Goal: Book appointment/travel/reservation

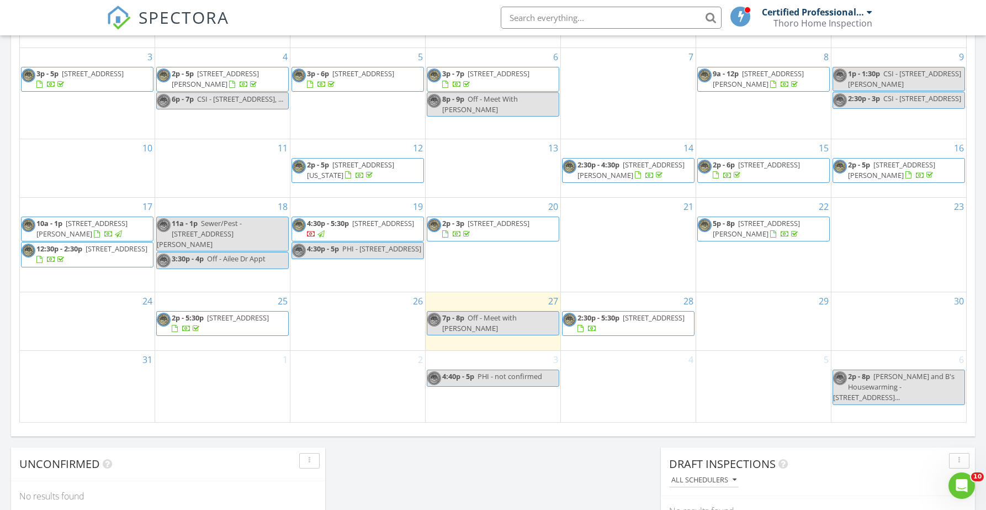
scroll to position [592, 0]
click at [753, 339] on div "29" at bounding box center [763, 320] width 135 height 58
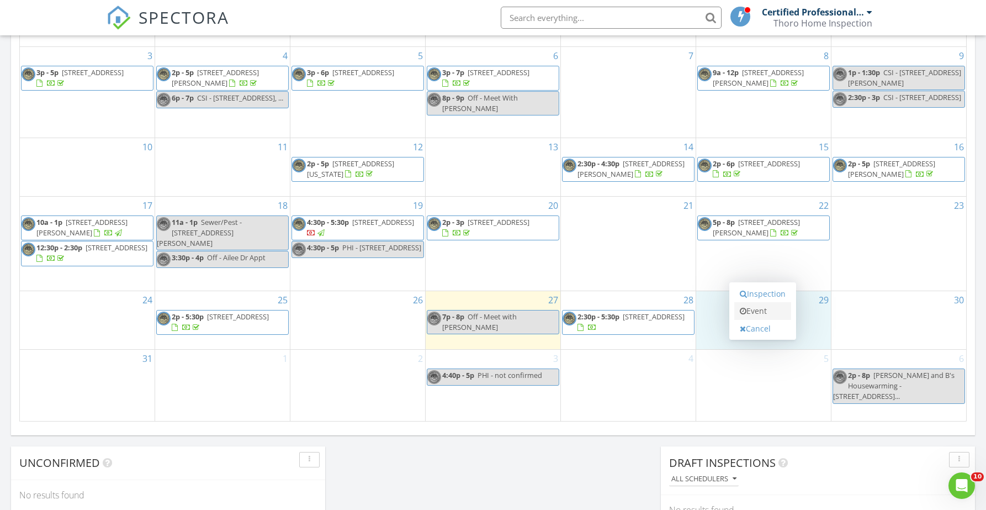
click at [754, 308] on link "Event" at bounding box center [763, 311] width 57 height 18
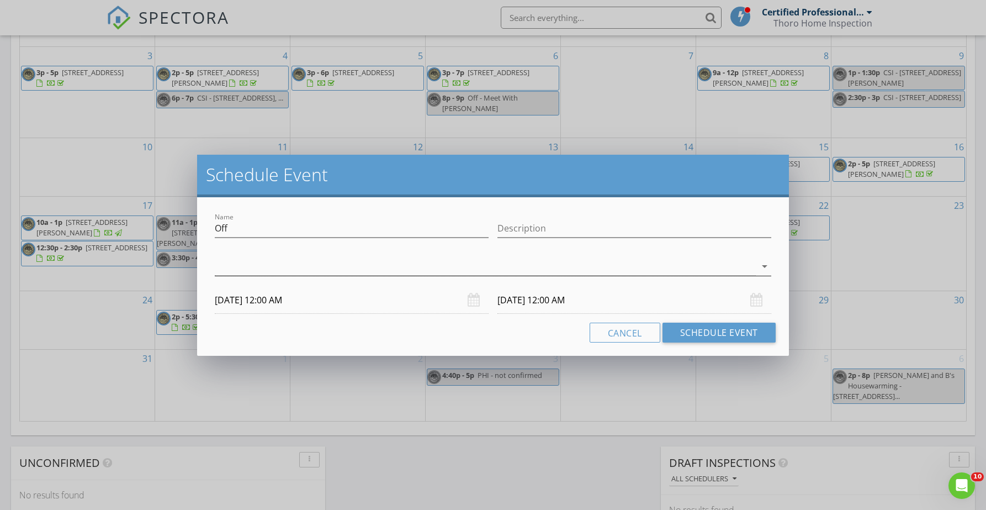
click at [237, 263] on div at bounding box center [485, 266] width 541 height 18
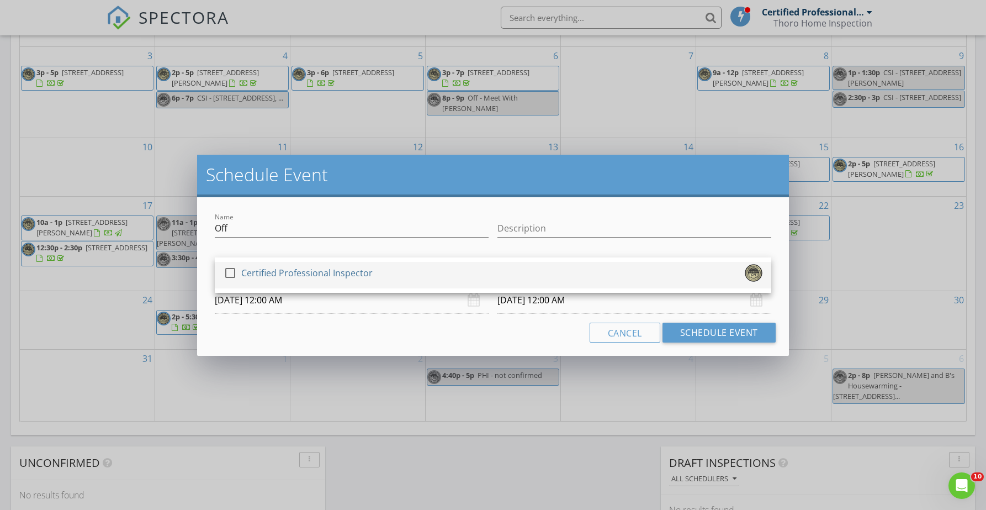
click at [231, 276] on div at bounding box center [230, 272] width 19 height 19
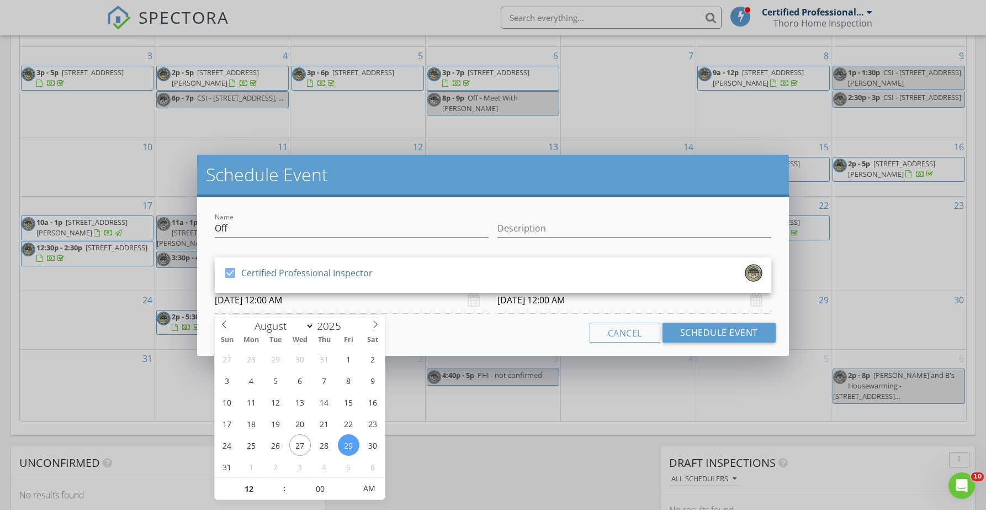
click at [272, 298] on input "[DATE] 12:00 AM" at bounding box center [352, 300] width 274 height 27
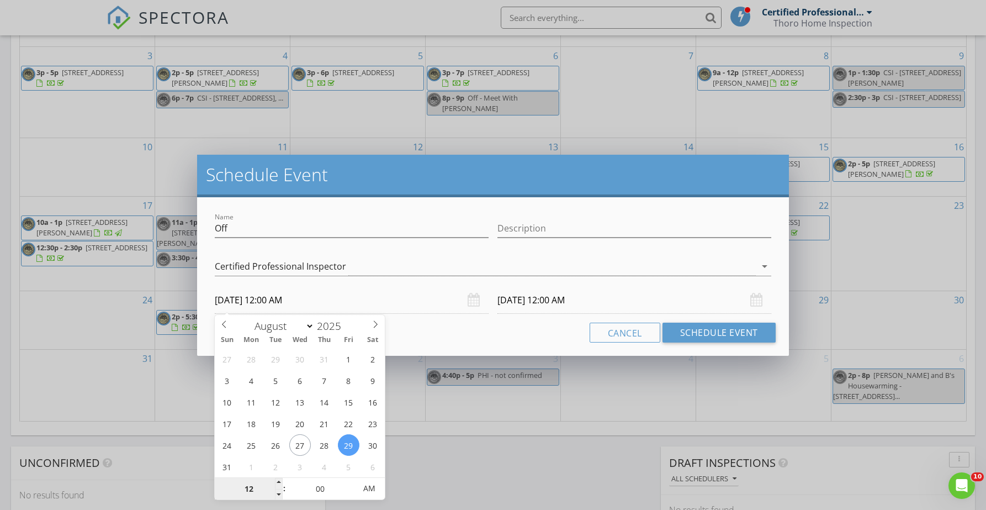
click at [249, 489] on input "12" at bounding box center [249, 489] width 68 height 22
type input "04"
type input "[DATE] 4:00 AM"
click at [328, 489] on input "00" at bounding box center [321, 489] width 68 height 22
type input "[DATE] 4:00 AM"
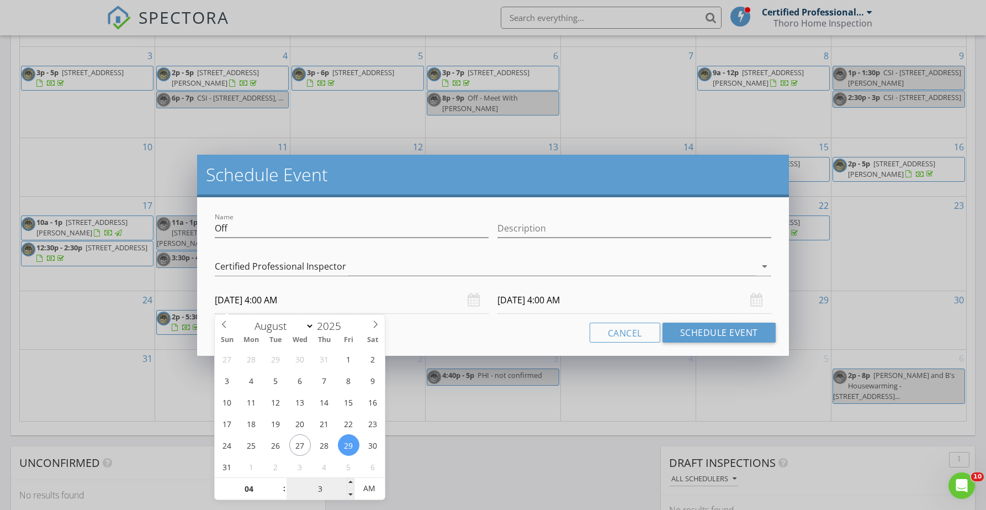
type input "30"
type input "[DATE] 4:30 PM"
click at [374, 484] on span "PM" at bounding box center [370, 488] width 30 height 22
type input "3"
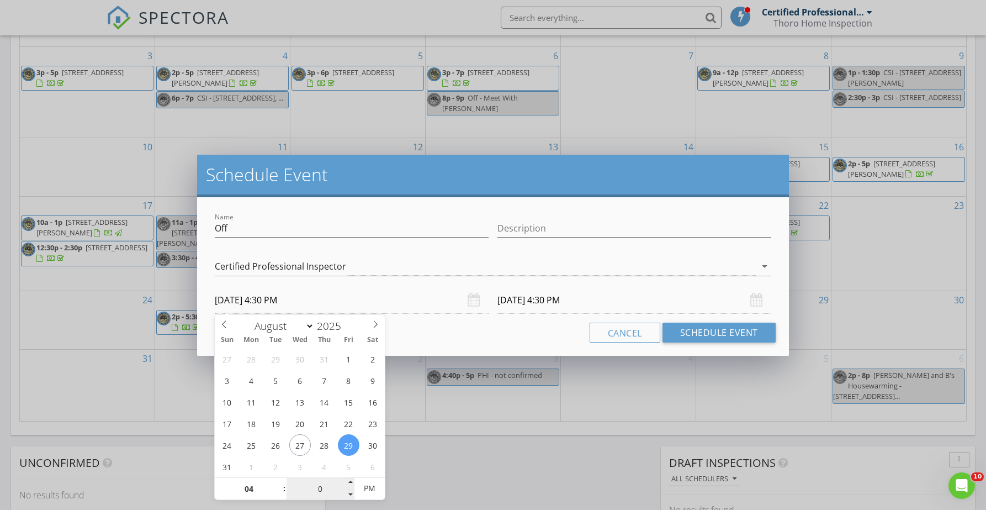
type input "00"
type input "[DATE] 4:00 PM"
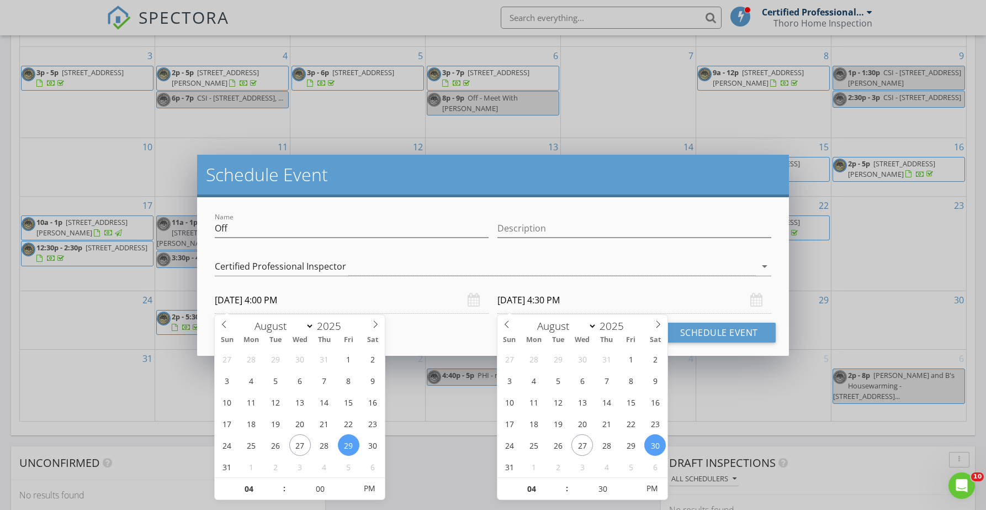
click at [535, 301] on input "[DATE] 4:30 PM" at bounding box center [635, 300] width 274 height 27
type input "00"
type input "[DATE] 4:00 PM"
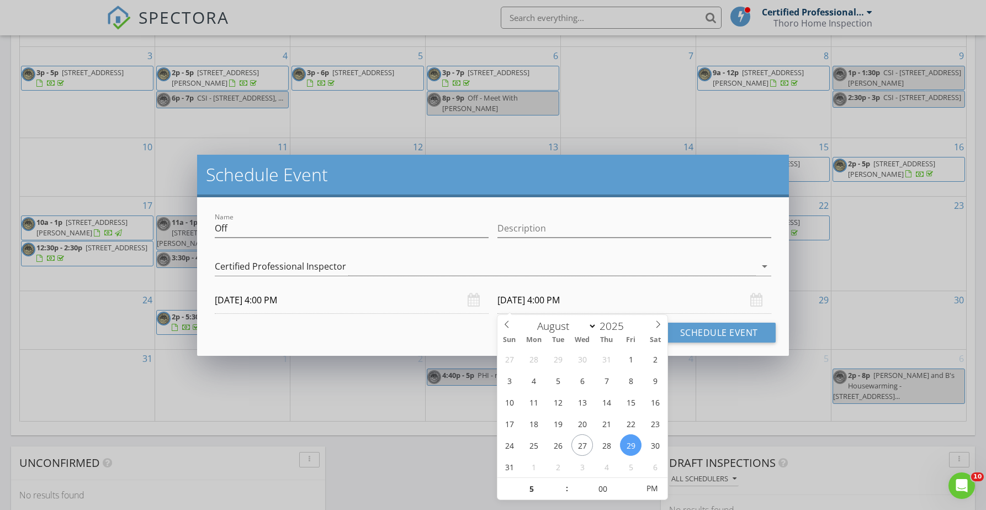
type input "05"
type input "[DATE] 5:00 PM"
click at [435, 326] on div "Cancel Schedule Event" at bounding box center [493, 333] width 566 height 20
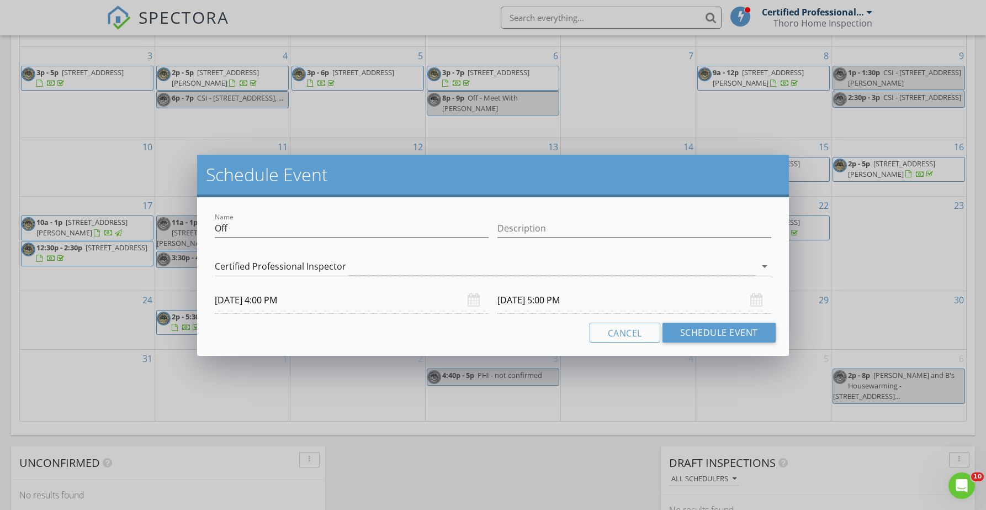
click at [250, 255] on div "check_box Certified Professional Inspector Certified Professional Inspector arr…" at bounding box center [493, 269] width 557 height 36
drag, startPoint x: 239, startPoint y: 226, endPoint x: 136, endPoint y: 233, distance: 102.9
click at [136, 233] on div "Schedule Event Name Off Description check_box Certified Professional Inspector …" at bounding box center [493, 255] width 986 height 510
type input "Drop Off [PERSON_NAME] at [GEOGRAPHIC_DATA]"
click at [441, 336] on div "Cancel Schedule Event" at bounding box center [493, 333] width 566 height 20
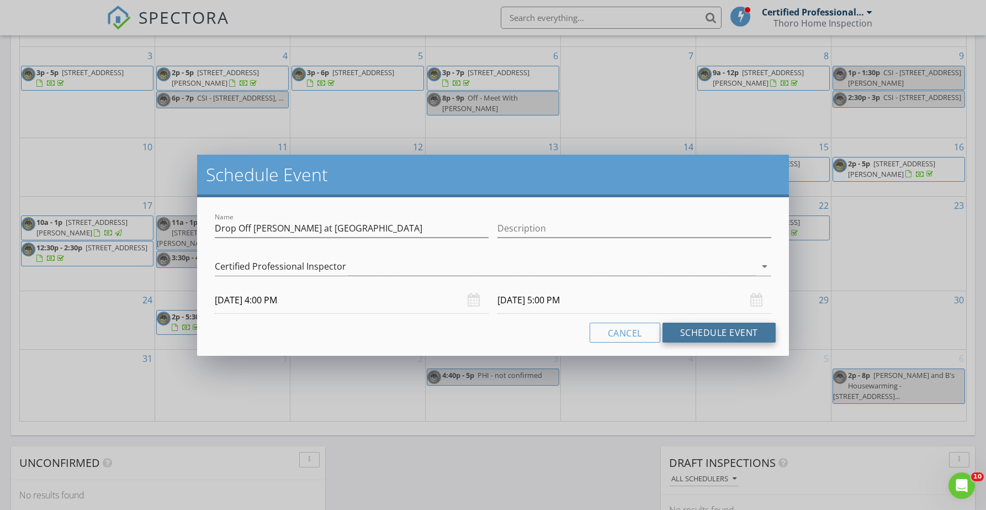
click at [719, 334] on button "Schedule Event" at bounding box center [719, 333] width 113 height 20
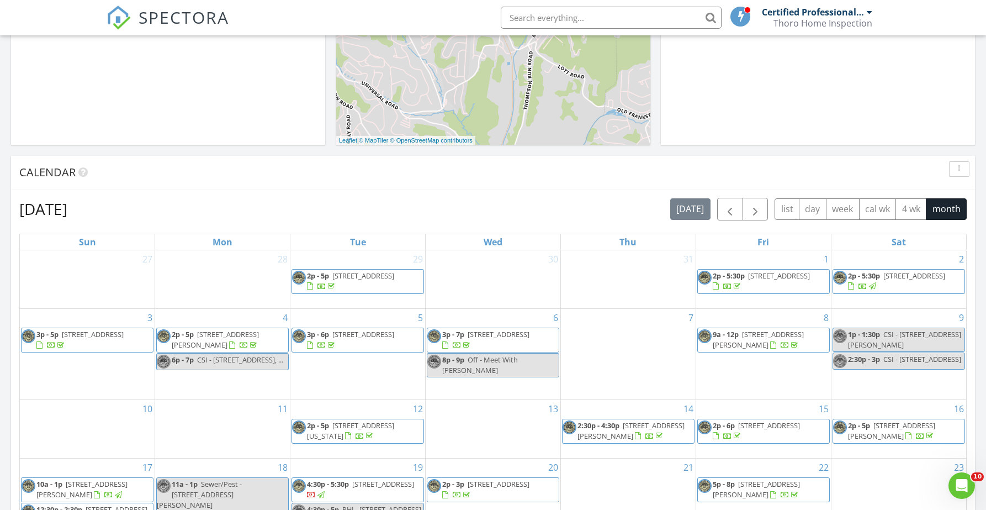
scroll to position [323, 0]
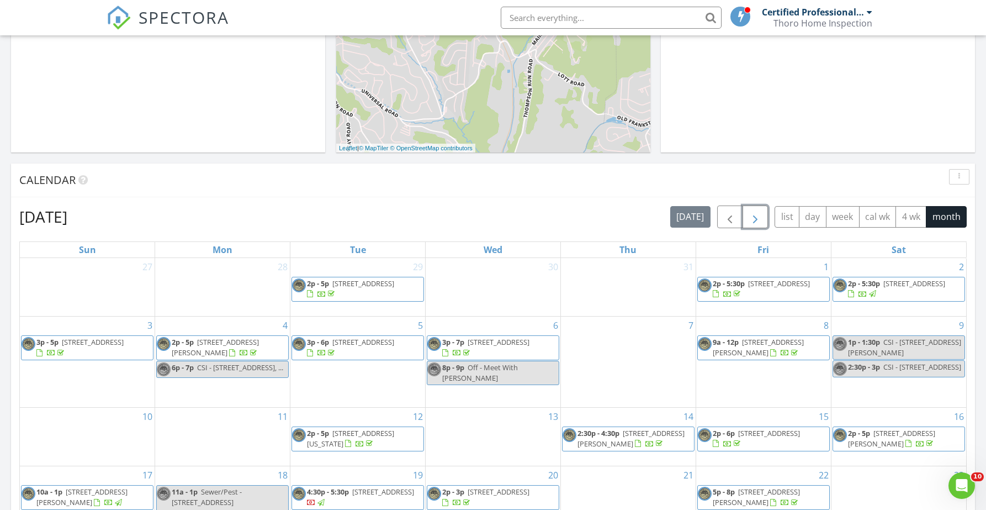
click at [751, 214] on span "button" at bounding box center [755, 216] width 13 height 13
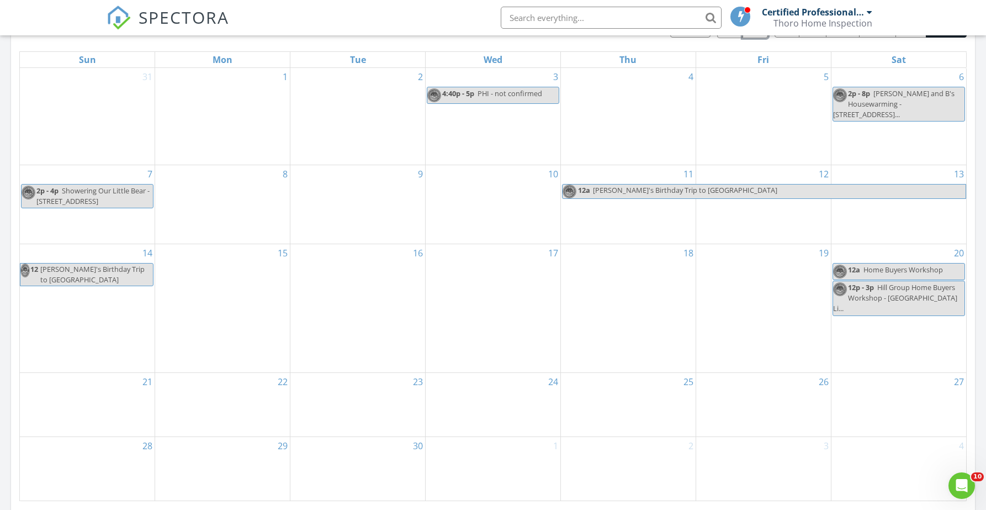
scroll to position [524, 0]
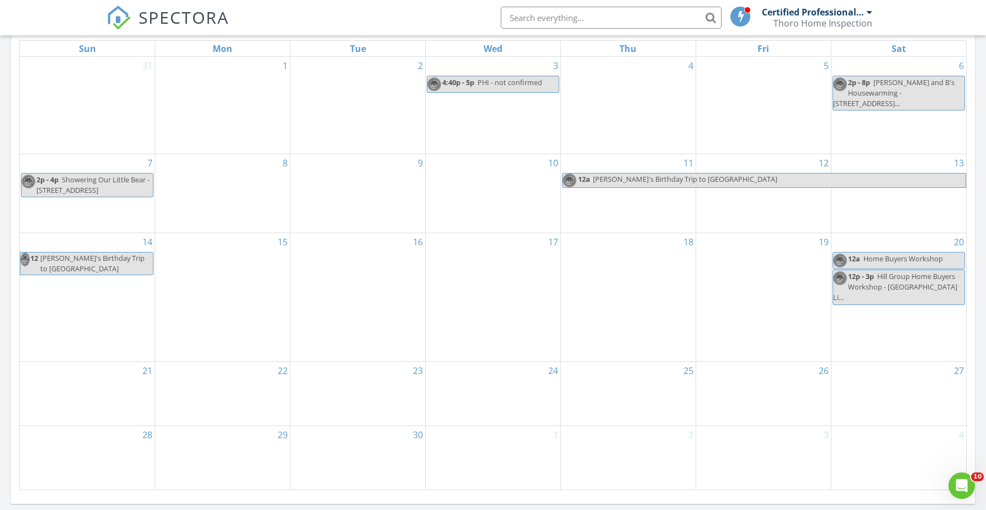
click at [881, 328] on div "20 12a Home Buyers Workshop 12p - 3p Hill Group Home Buyers Workshop - [GEOGRAP…" at bounding box center [899, 297] width 135 height 128
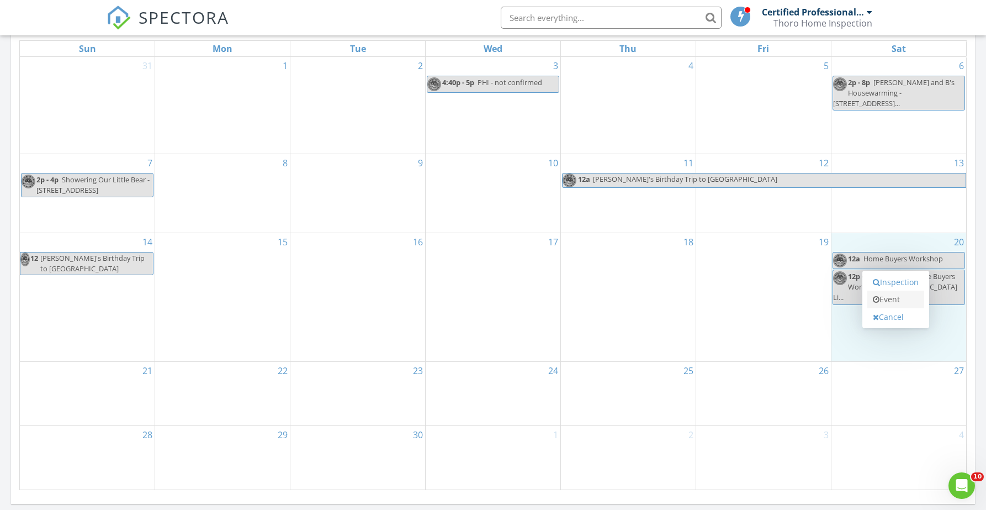
click at [902, 299] on link "Event" at bounding box center [896, 300] width 57 height 18
select select "8"
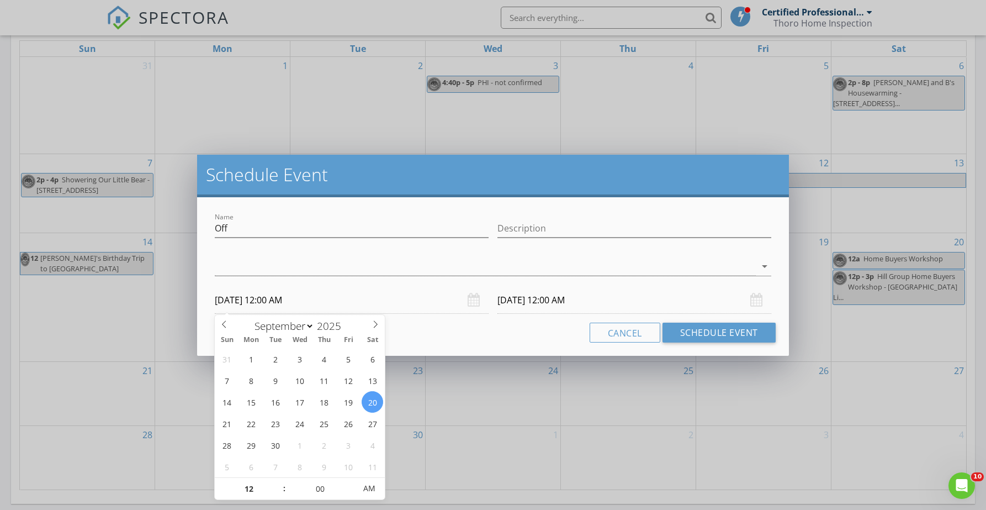
click at [281, 302] on input "[DATE] 12:00 AM" at bounding box center [352, 300] width 274 height 27
click at [252, 490] on input "12" at bounding box center [249, 489] width 68 height 22
type input "06"
type input "[DATE] 6:00 PM"
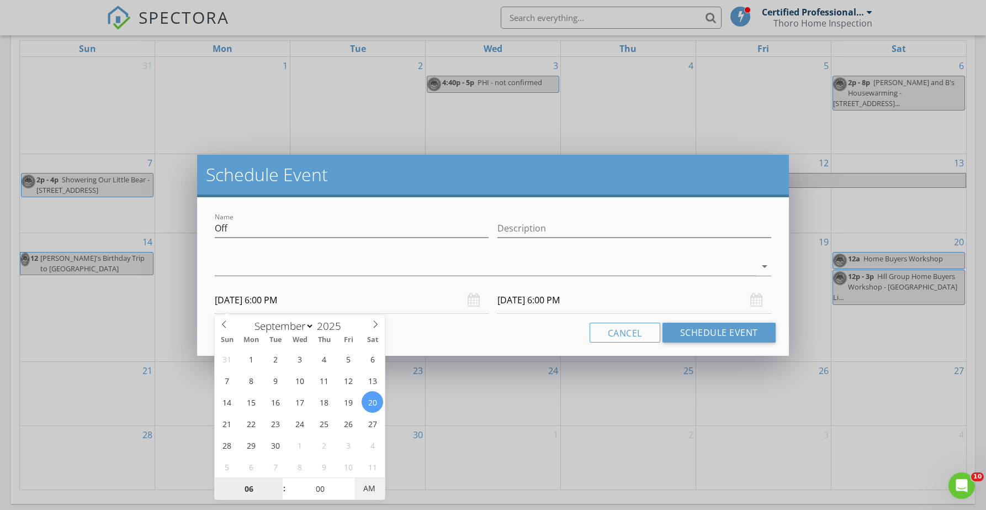
click at [372, 488] on span "AM" at bounding box center [370, 488] width 30 height 22
type input "06"
click at [442, 331] on div "Cancel Schedule Event" at bounding box center [493, 333] width 566 height 20
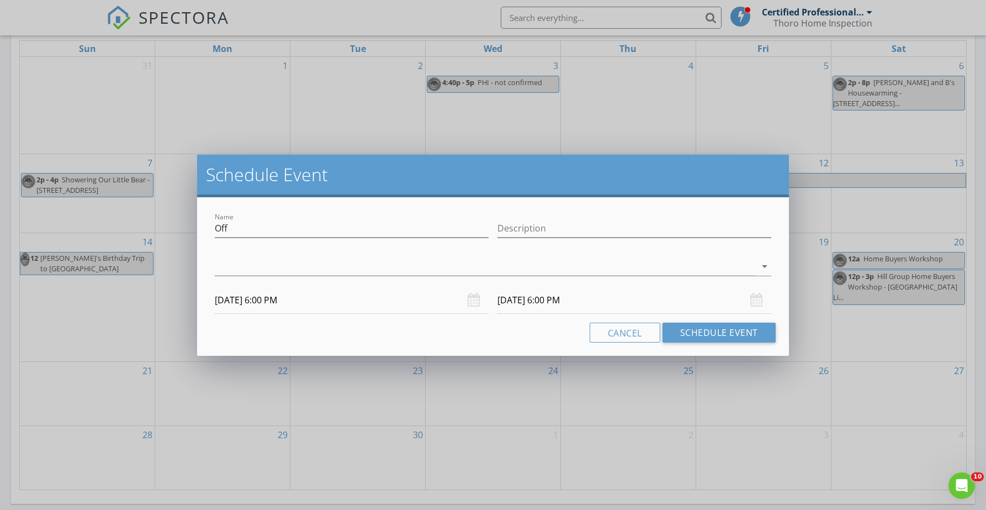
click at [552, 298] on input "[DATE] 6:00 PM" at bounding box center [635, 300] width 274 height 27
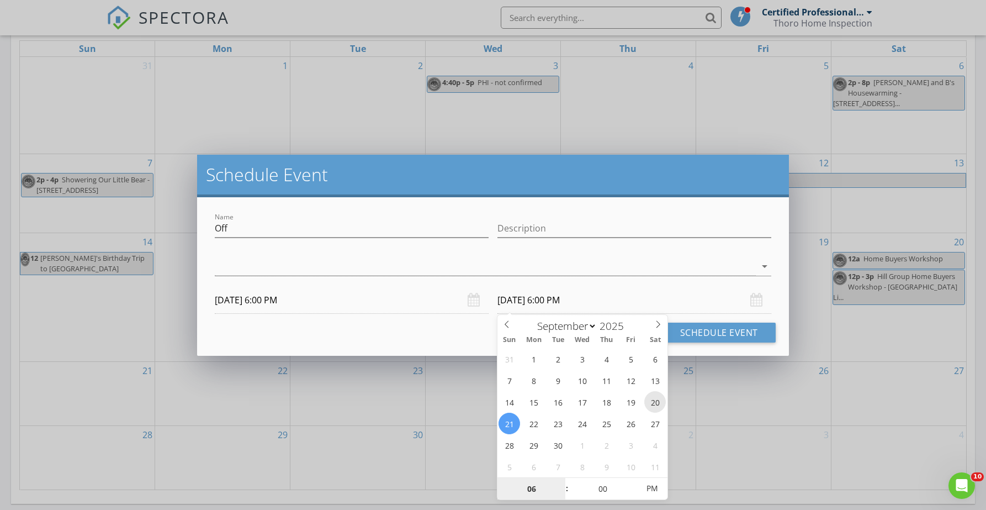
type input "[DATE] 6:00 PM"
click at [457, 345] on div "Name Off Description check_box_outline_blank Certified Professional Inspector a…" at bounding box center [493, 276] width 592 height 159
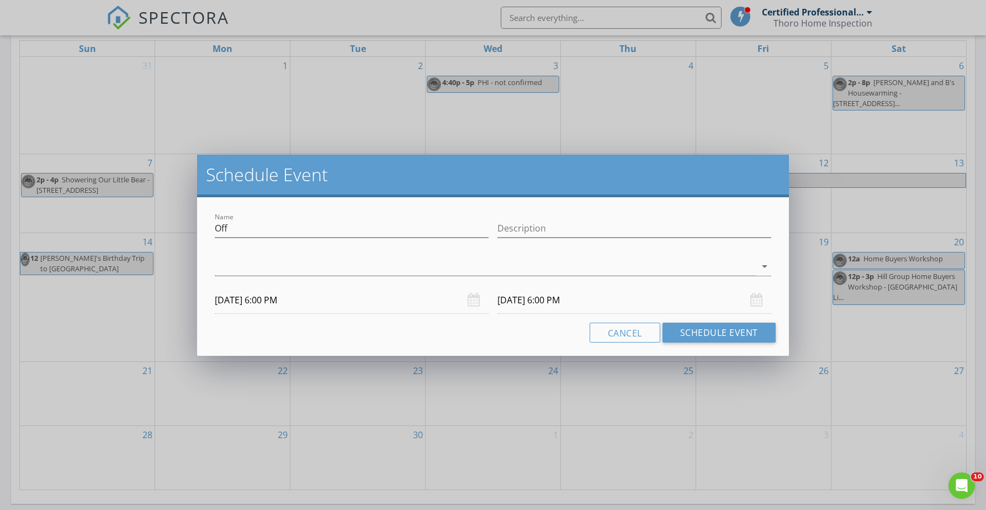
click at [560, 301] on input "[DATE] 6:00 PM" at bounding box center [635, 300] width 274 height 27
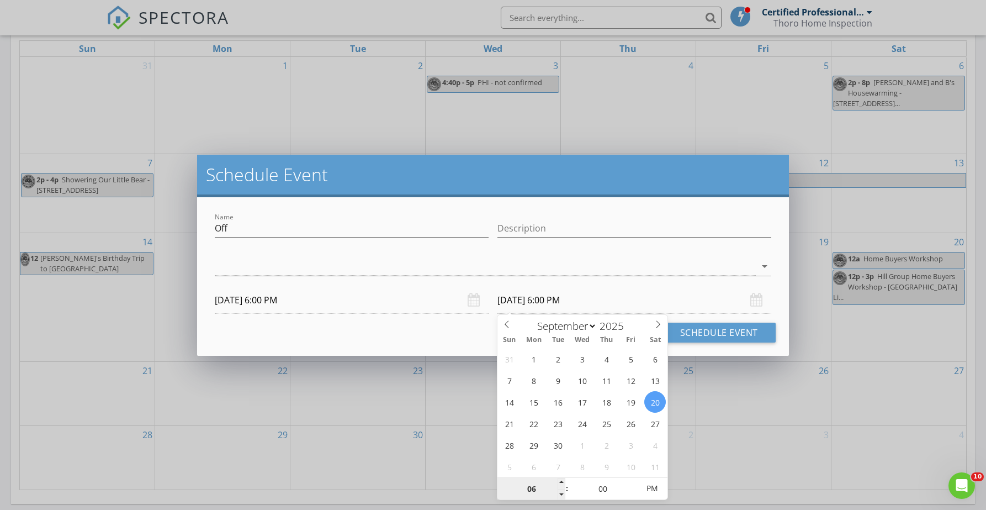
click at [537, 492] on input "06" at bounding box center [532, 489] width 68 height 22
type input "07"
type input "[DATE] 7:00 PM"
click at [432, 336] on div "Cancel Schedule Event" at bounding box center [493, 333] width 566 height 20
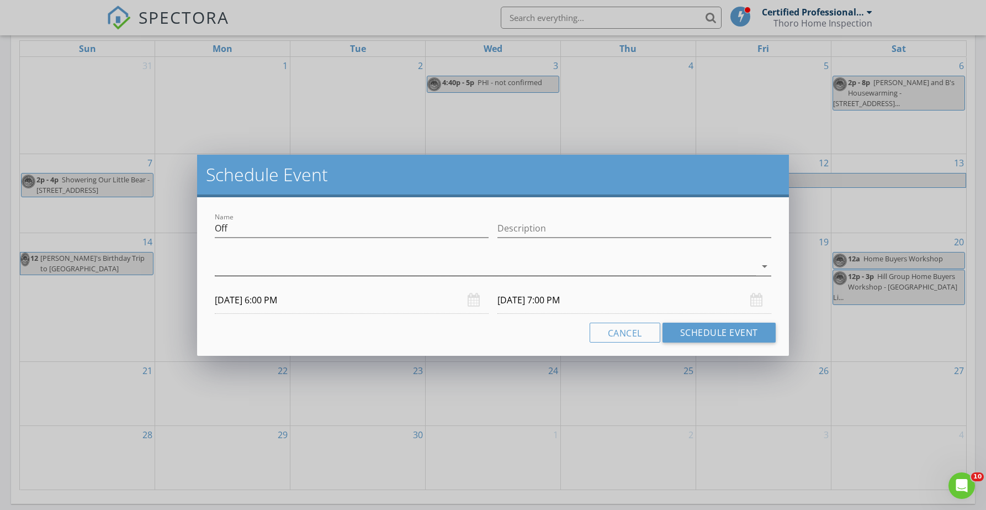
click at [361, 268] on div at bounding box center [485, 266] width 541 height 18
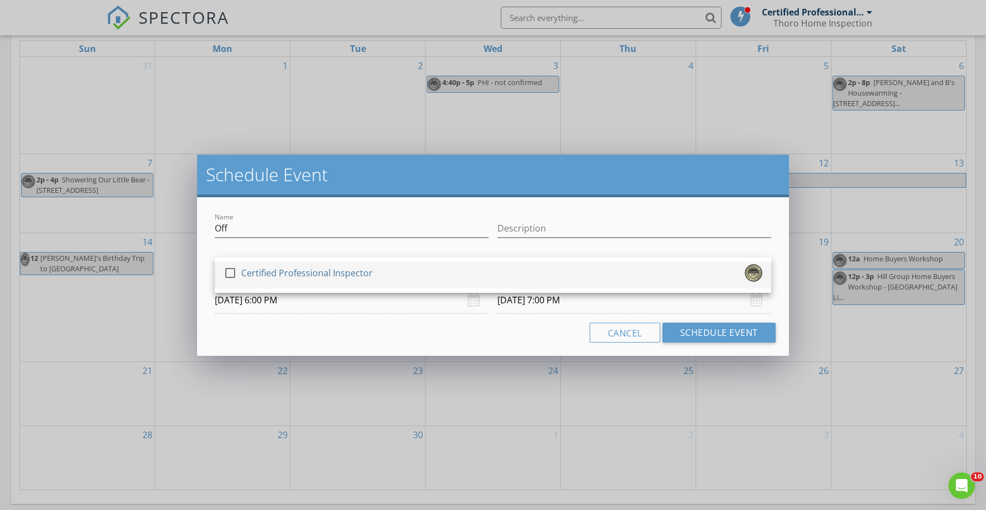
click at [230, 274] on div at bounding box center [230, 272] width 19 height 19
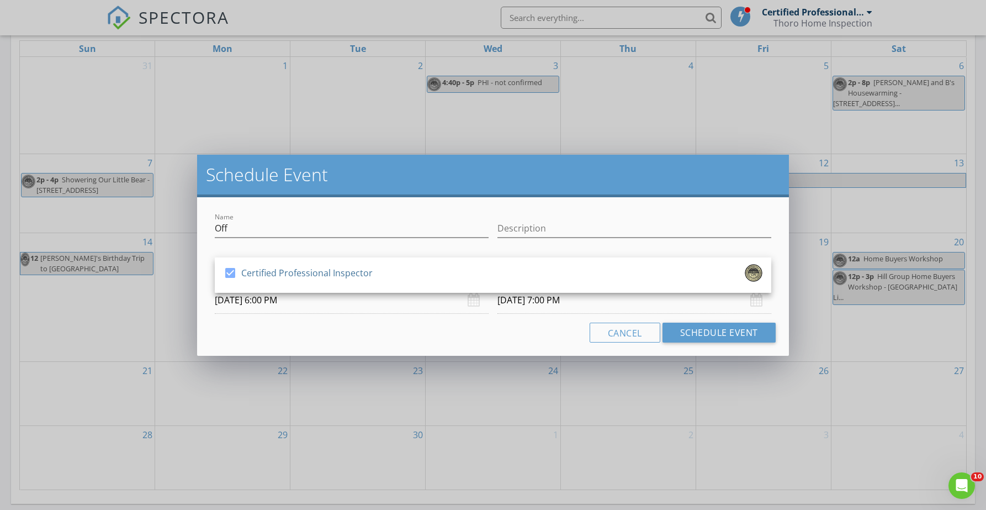
click at [298, 336] on div "Cancel Schedule Event" at bounding box center [493, 333] width 566 height 20
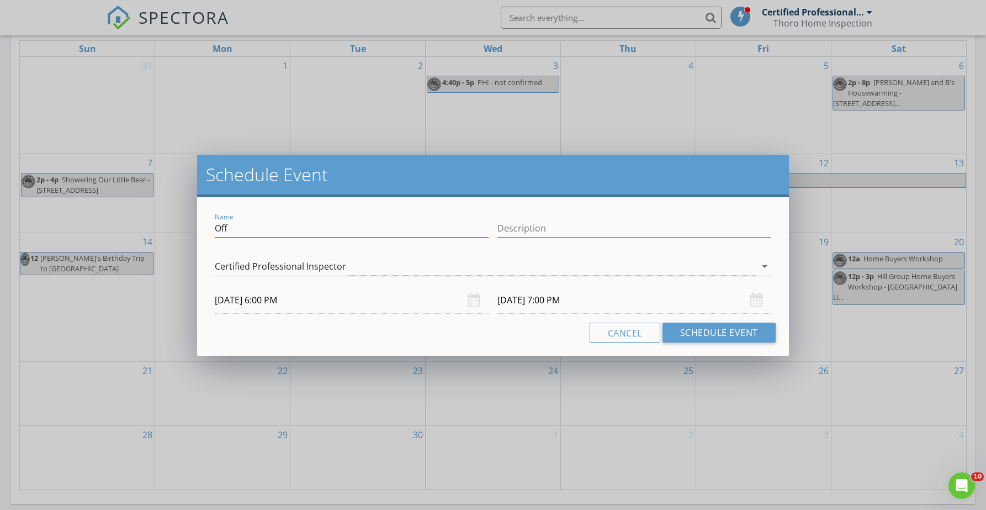
drag, startPoint x: 247, startPoint y: 234, endPoint x: 156, endPoint y: 228, distance: 91.8
click at [156, 228] on div "Schedule Event Name Off Description check_box Certified Professional Inspector …" at bounding box center [493, 255] width 986 height 510
type input "[PERSON_NAME] - [PERSON_NAME]'s Party"
click at [715, 331] on button "Schedule Event" at bounding box center [719, 333] width 113 height 20
